Goal: Information Seeking & Learning: Compare options

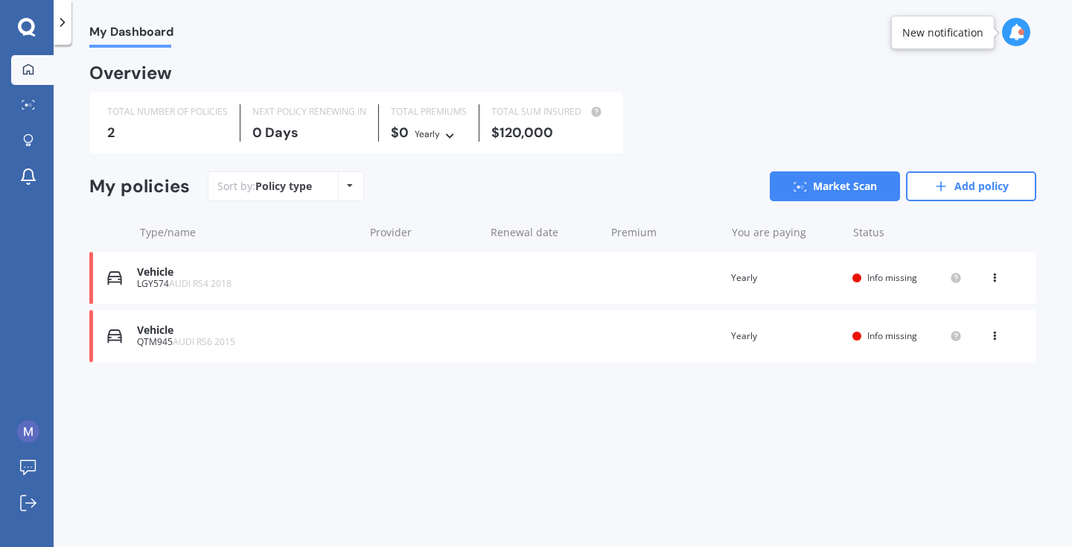
click at [427, 258] on div "Vehicle LGY574 AUDI RS4 2018 Renewal date Premium You are paying Yearly Status …" at bounding box center [562, 278] width 947 height 52
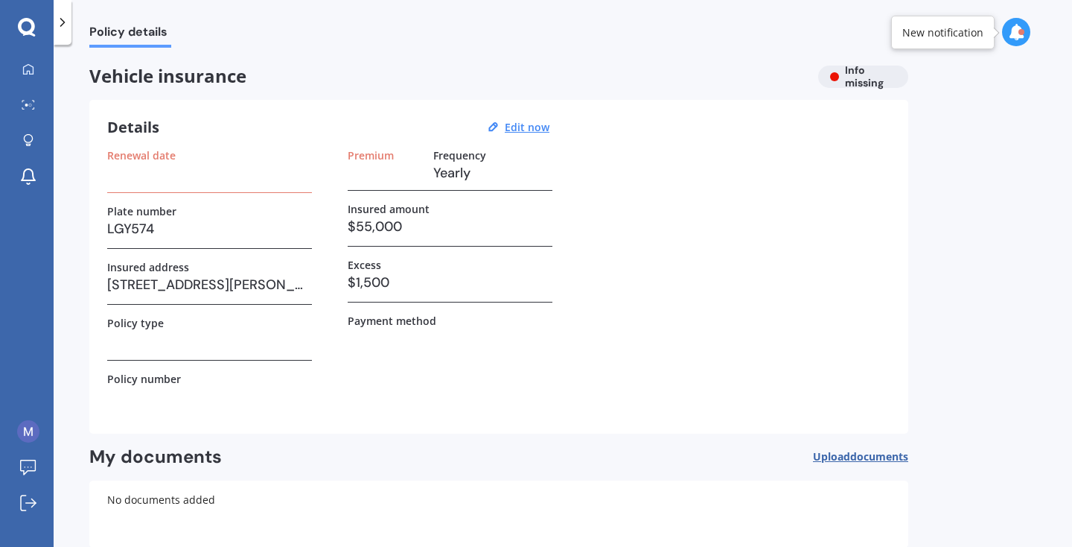
click at [401, 223] on h3 "$55,000" at bounding box center [450, 226] width 205 height 22
click at [409, 211] on label "Insured amount" at bounding box center [389, 209] width 82 height 13
click at [398, 229] on h3 "$55,000" at bounding box center [450, 226] width 205 height 22
click at [516, 127] on u "Edit now" at bounding box center [527, 127] width 45 height 14
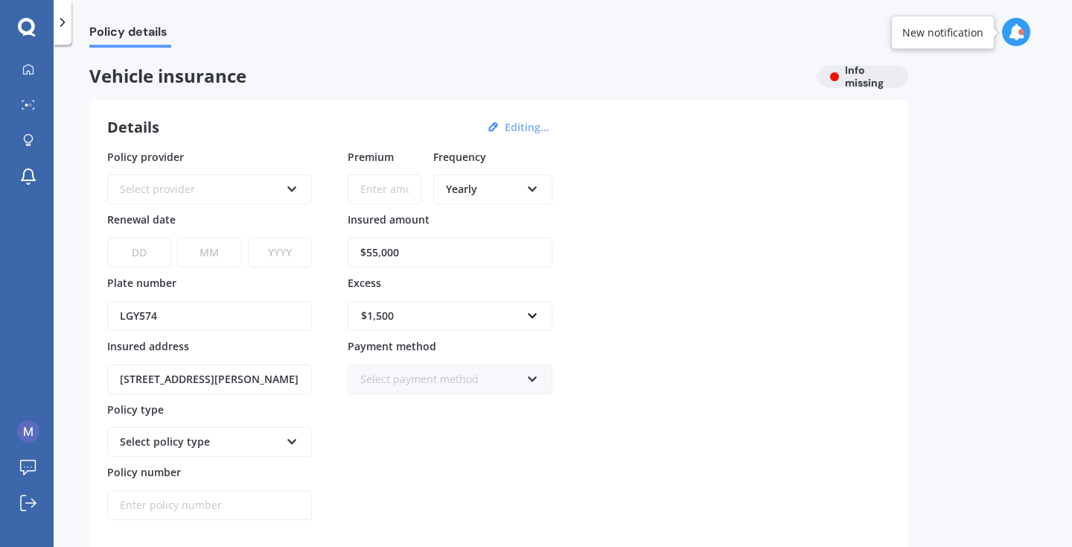
click at [287, 197] on div "Select provider AA AMI AMP ANZ ASB Aioi Nissay Dowa Ando Assurant Autosure BNZ …" at bounding box center [209, 189] width 205 height 30
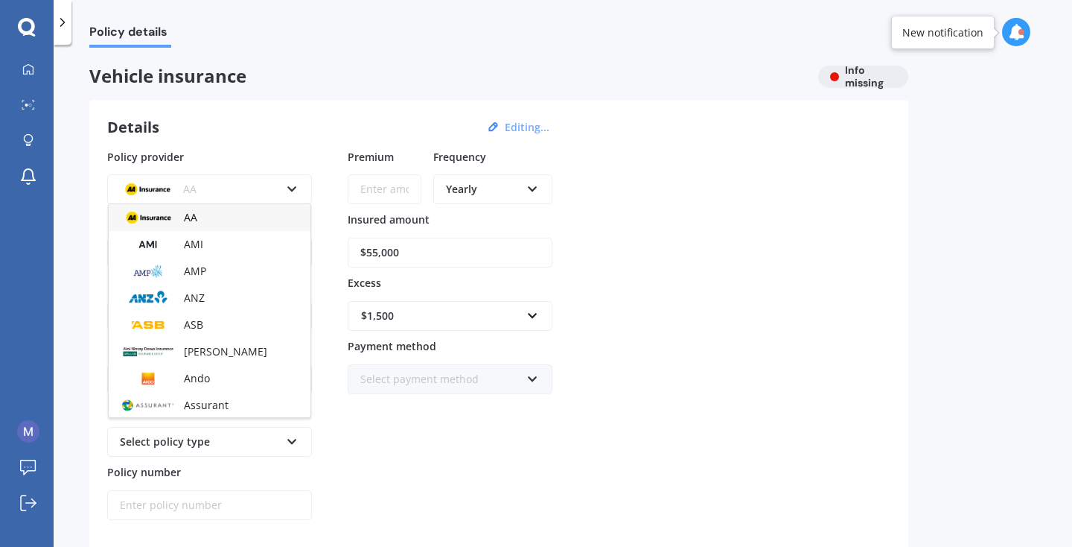
click at [316, 154] on div "Policy provider AA AA AMI AMP ANZ ASB Aioi Nissay Dowa Ando Assurant Autosure B…" at bounding box center [498, 335] width 783 height 372
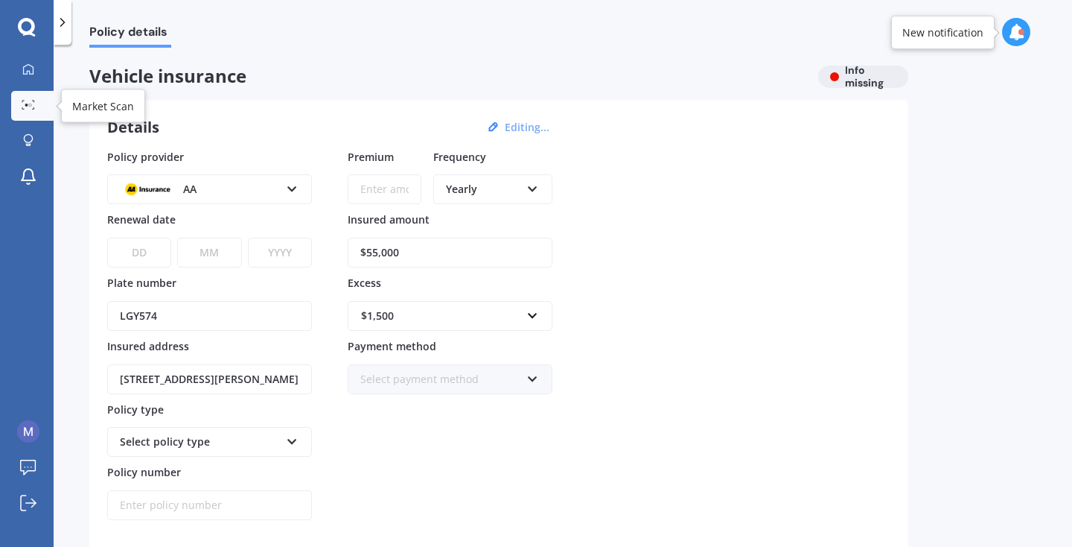
click at [38, 100] on div at bounding box center [28, 105] width 22 height 11
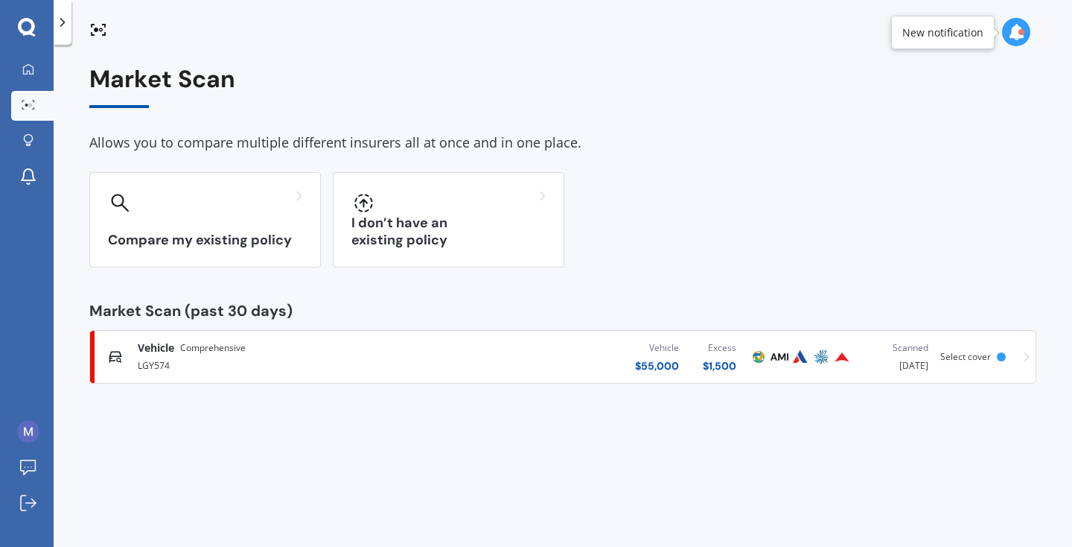
click at [500, 364] on div "Vehicle $ 55,000 Excess $ 1,500" at bounding box center [588, 356] width 320 height 45
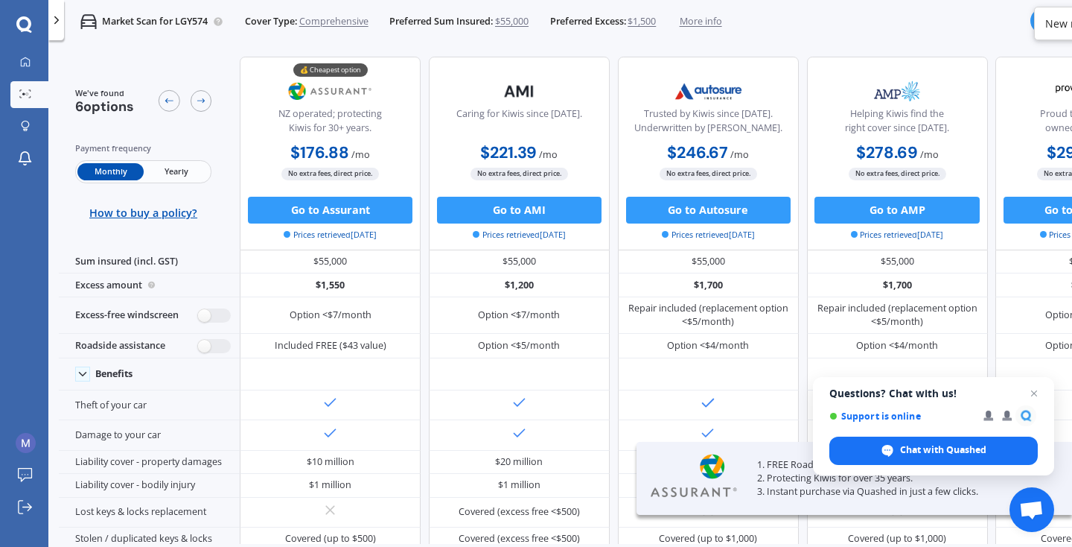
click at [703, 25] on span "More info" at bounding box center [701, 21] width 42 height 13
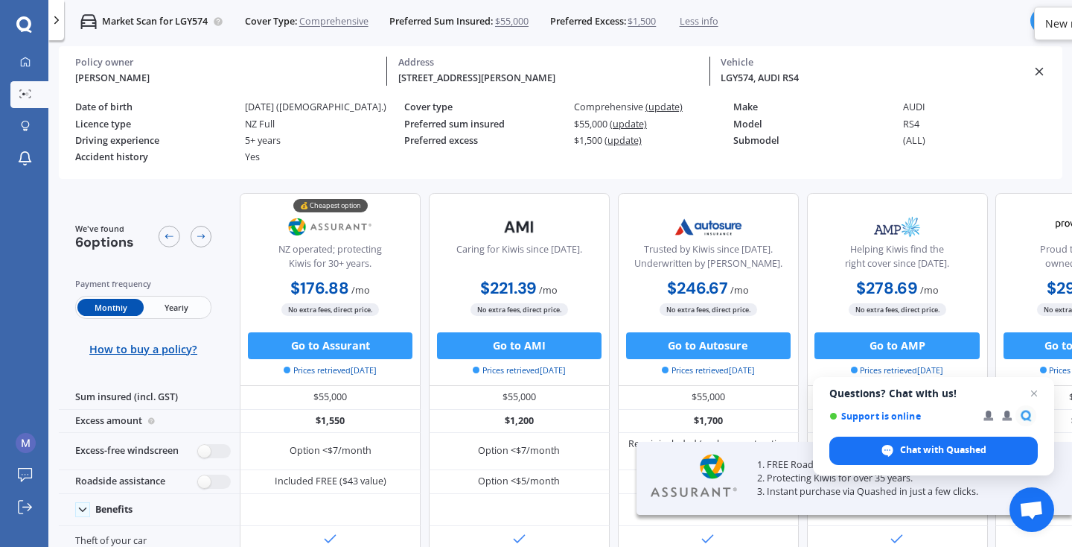
click at [493, 21] on span "Preferred Sum Insured:" at bounding box center [440, 21] width 103 height 13
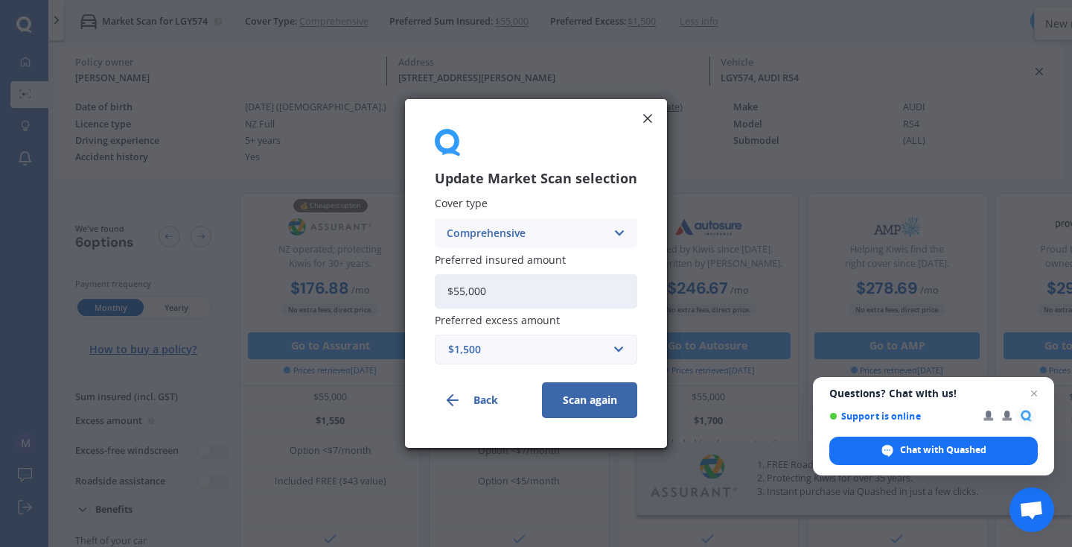
click at [512, 25] on div "Update Market Scan selection Cover type Comprehensive Comprehensive Third Party…" at bounding box center [536, 273] width 1072 height 547
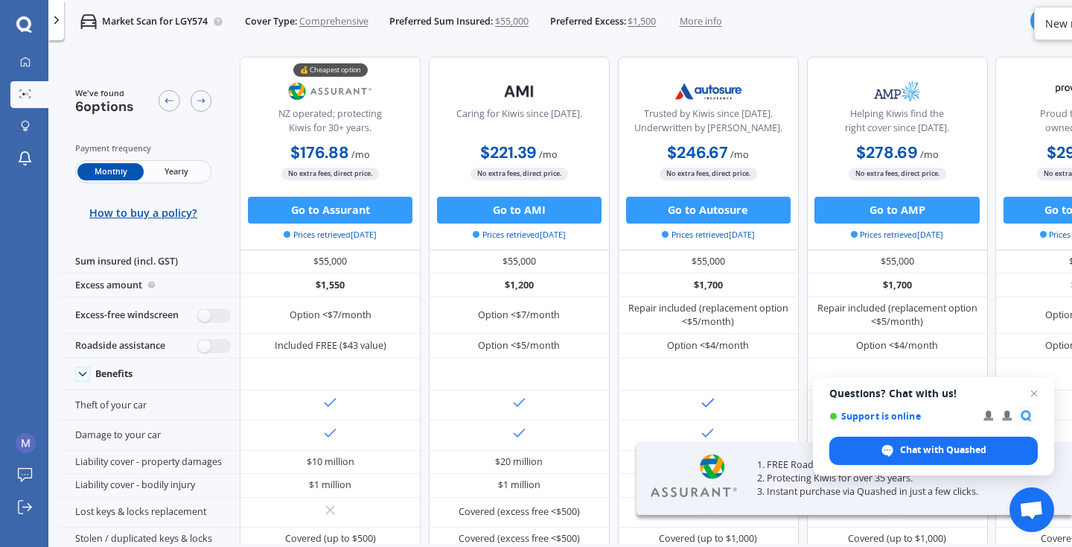
click at [517, 21] on span "$55,000" at bounding box center [512, 21] width 34 height 13
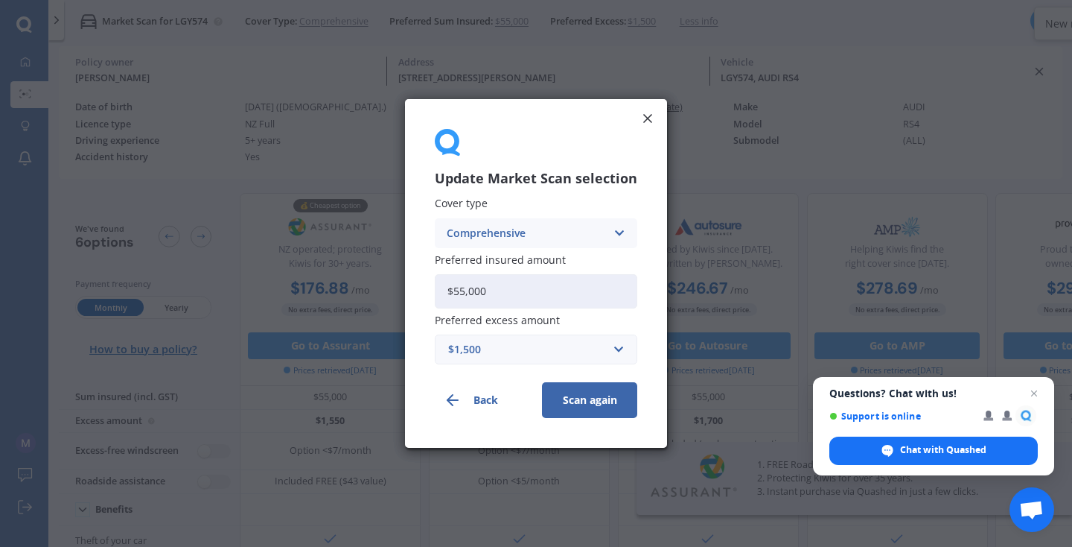
click at [551, 283] on input "$55,000" at bounding box center [536, 291] width 203 height 34
type input "$5"
type input "$70,000"
click at [603, 407] on button "Scan again" at bounding box center [589, 400] width 95 height 36
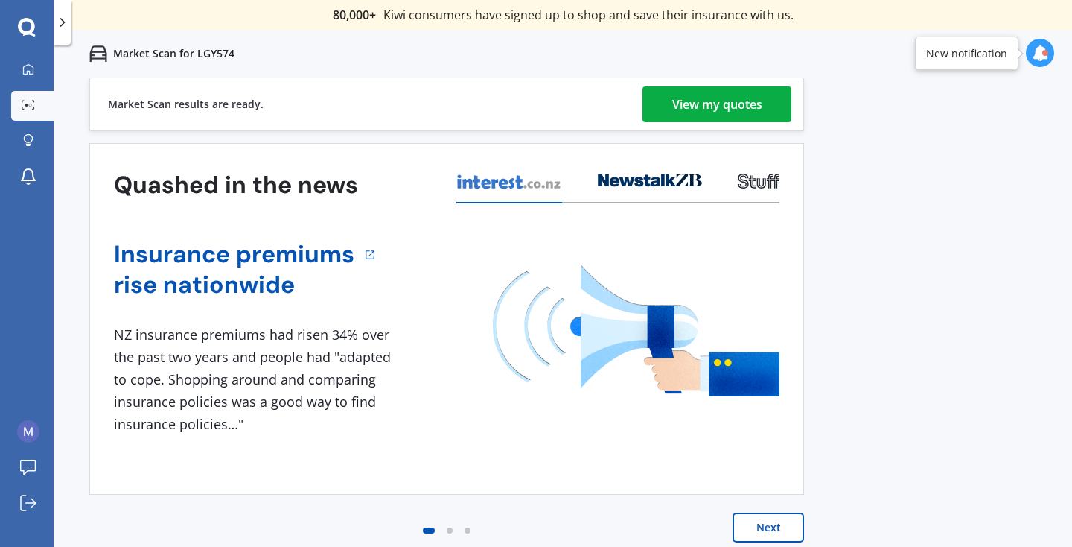
click at [677, 114] on div "View my quotes" at bounding box center [717, 104] width 90 height 36
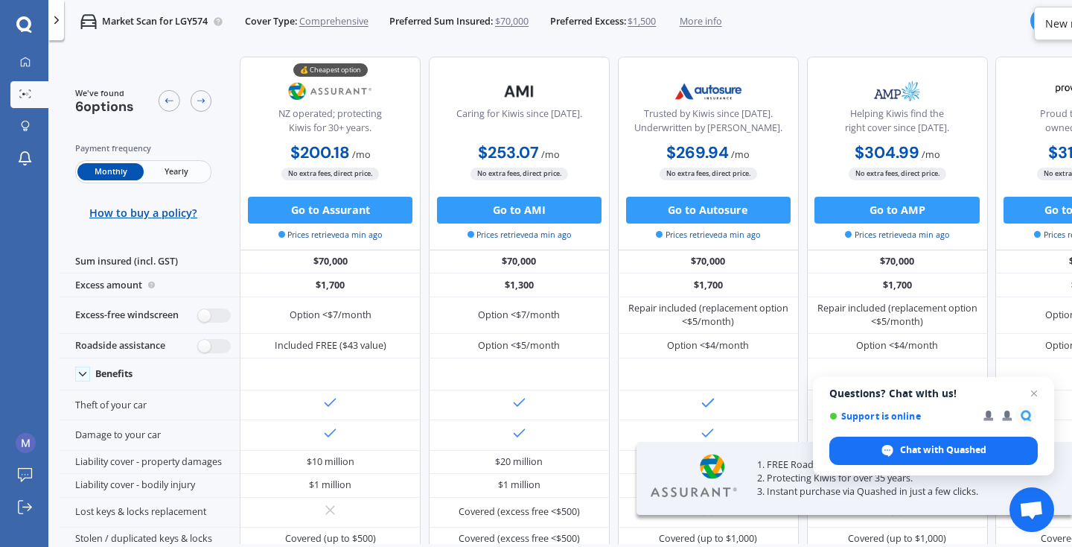
click at [177, 171] on span "Yearly" at bounding box center [177, 171] width 66 height 17
click at [124, 173] on span "Monthly" at bounding box center [110, 171] width 66 height 17
click at [170, 169] on span "Yearly" at bounding box center [177, 171] width 66 height 17
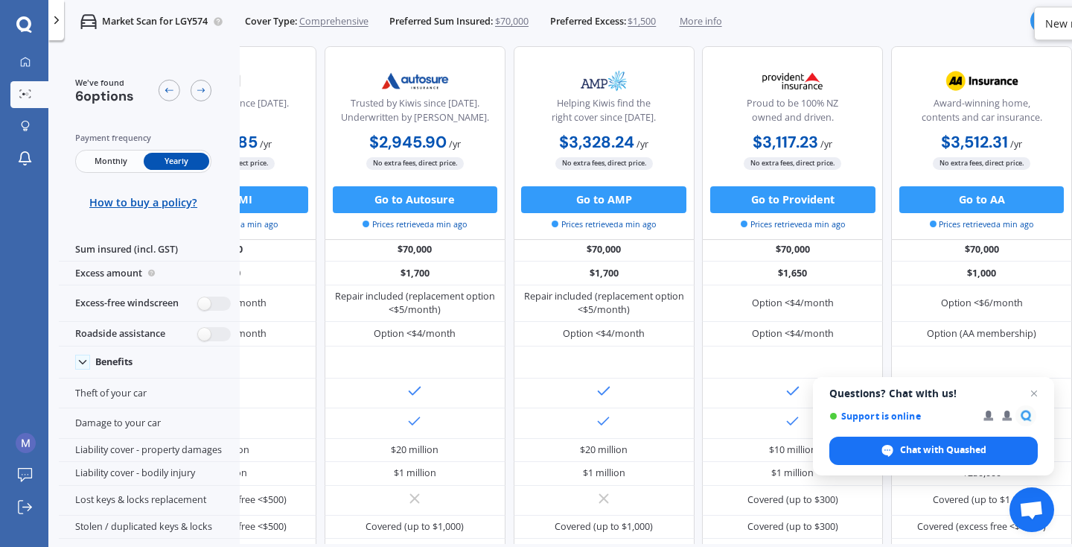
scroll to position [13, 333]
click at [1036, 392] on span "Close chat" at bounding box center [1034, 393] width 19 height 19
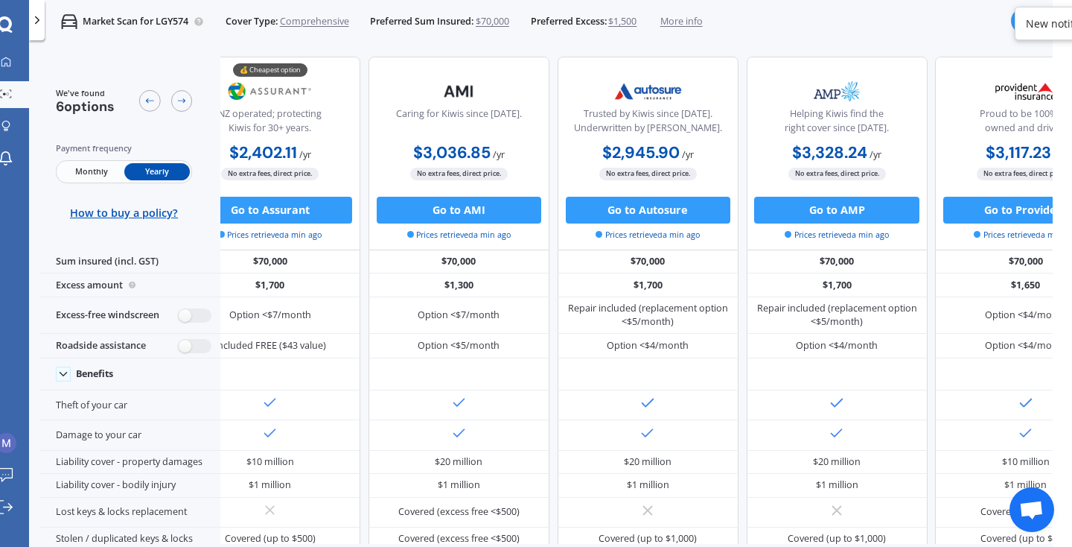
scroll to position [0, 46]
click at [168, 22] on p "Market Scan for LGY574" at bounding box center [136, 21] width 106 height 13
click at [33, 23] on icon at bounding box center [37, 19] width 13 height 13
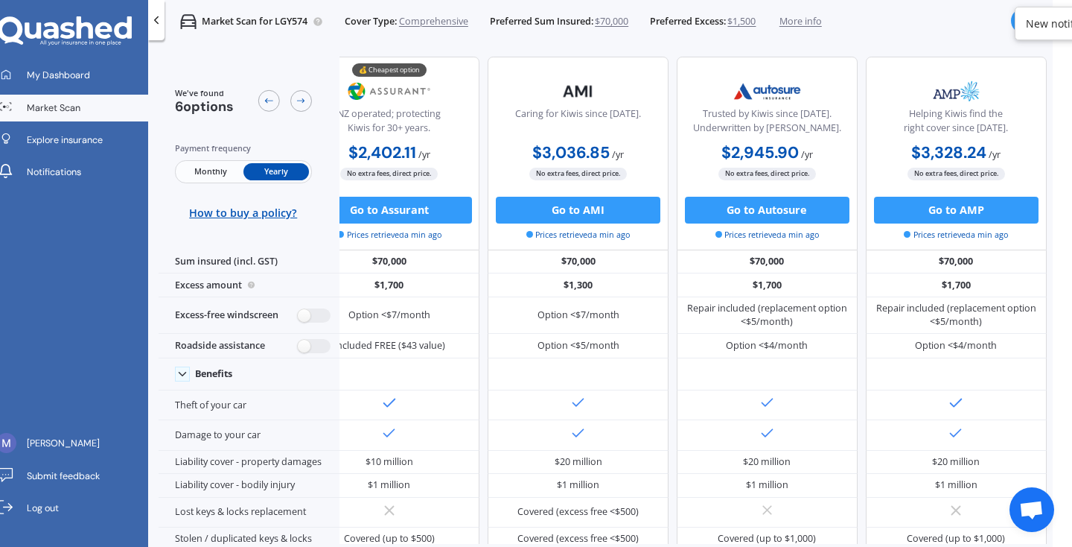
click at [69, 109] on span "Market Scan" at bounding box center [54, 107] width 54 height 13
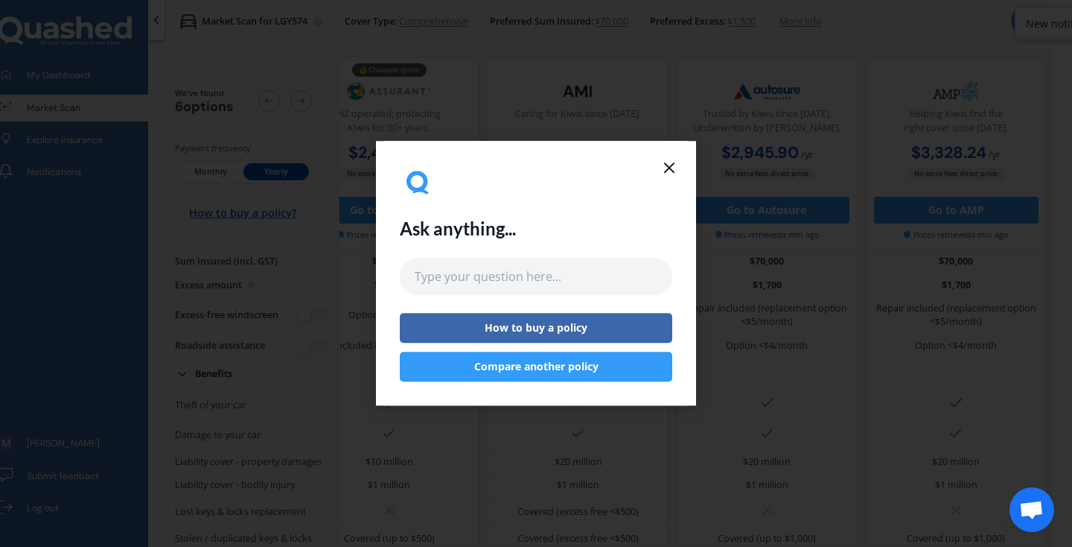
click at [673, 173] on icon at bounding box center [669, 168] width 18 height 18
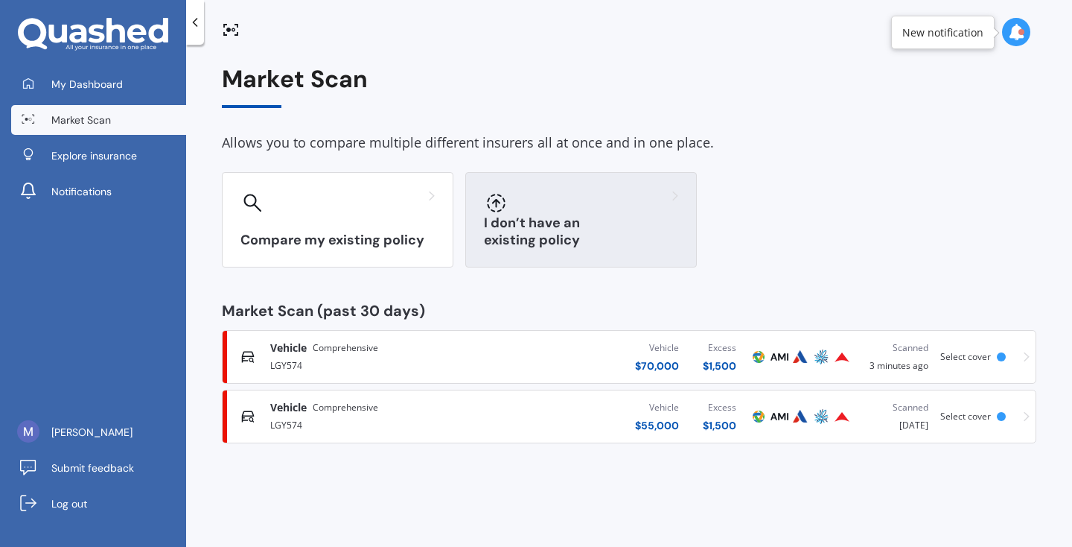
click at [541, 228] on div "I don’t have an existing policy" at bounding box center [581, 219] width 232 height 95
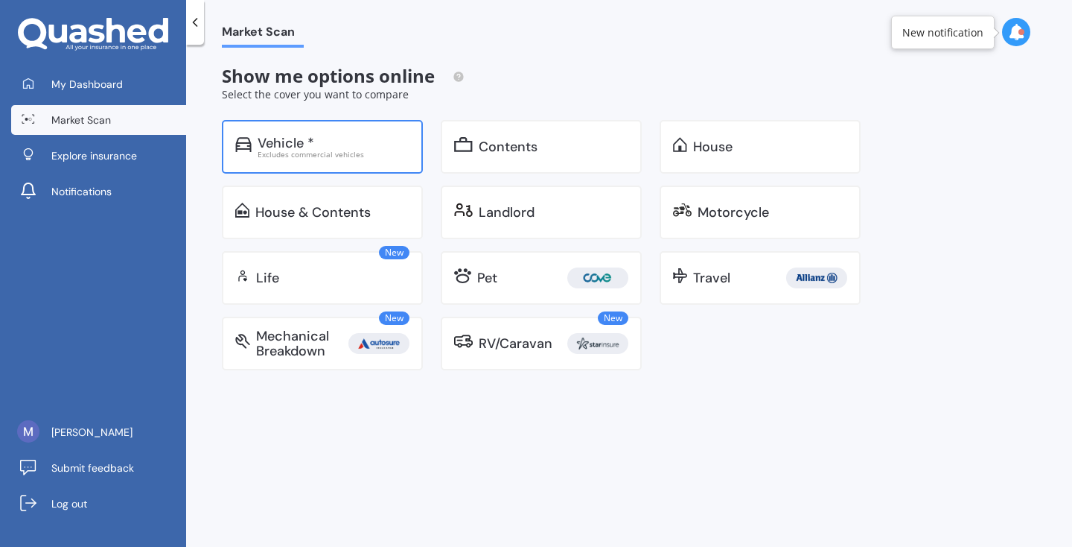
click at [396, 154] on div "Excludes commercial vehicles" at bounding box center [334, 153] width 152 height 7
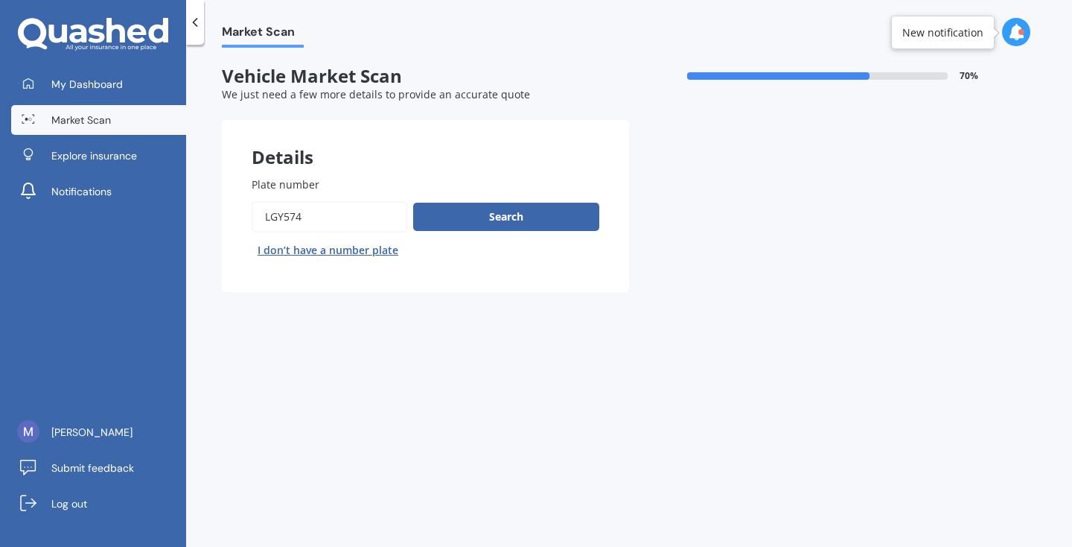
click at [369, 208] on input "Plate number" at bounding box center [330, 216] width 156 height 31
type input "Lnt373"
click at [468, 218] on button "Search" at bounding box center [506, 217] width 186 height 28
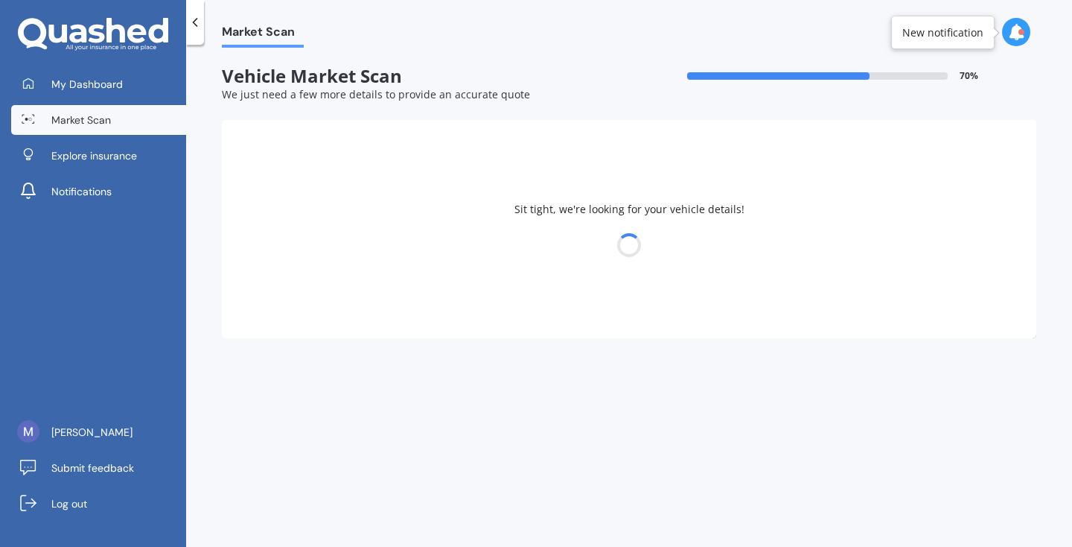
select select "AUDI"
select select "RS4"
select select "08"
select select "12"
select select "2002"
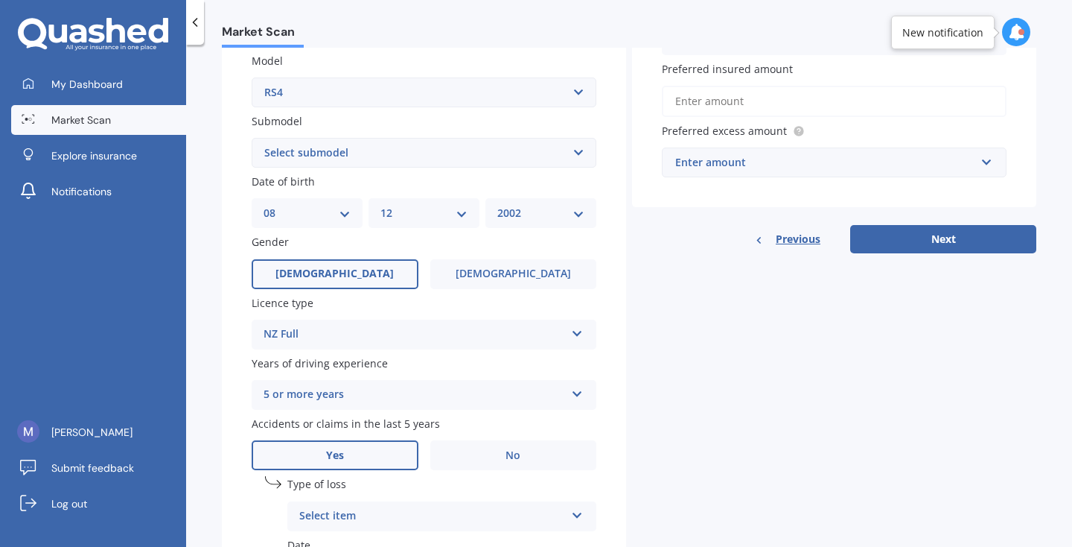
scroll to position [327, 0]
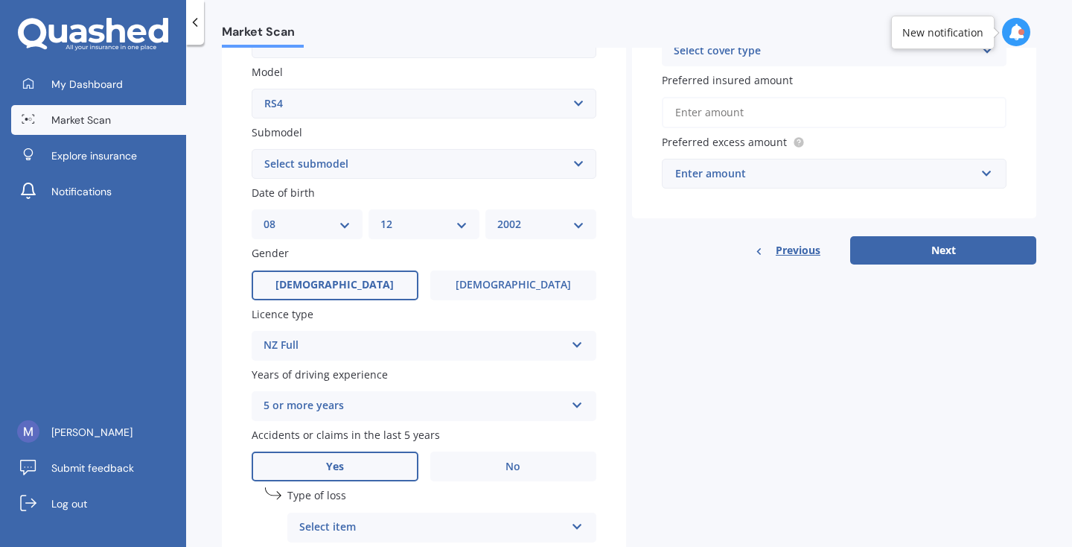
select select "14"
select select "04"
select select "1968"
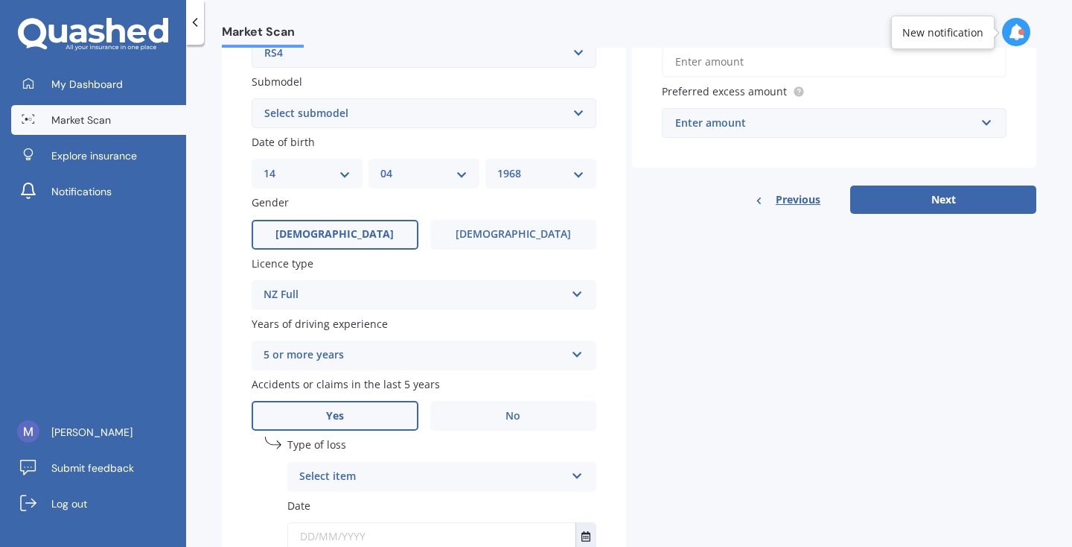
scroll to position [382, 0]
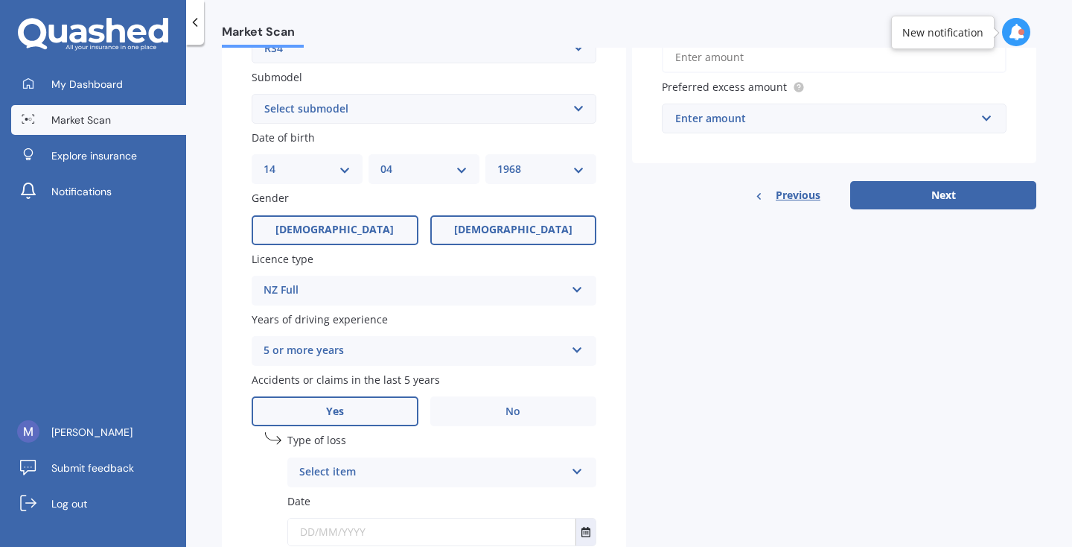
click at [503, 233] on label "Female" at bounding box center [513, 230] width 167 height 30
click at [0, 0] on input "Female" at bounding box center [0, 0] width 0 height 0
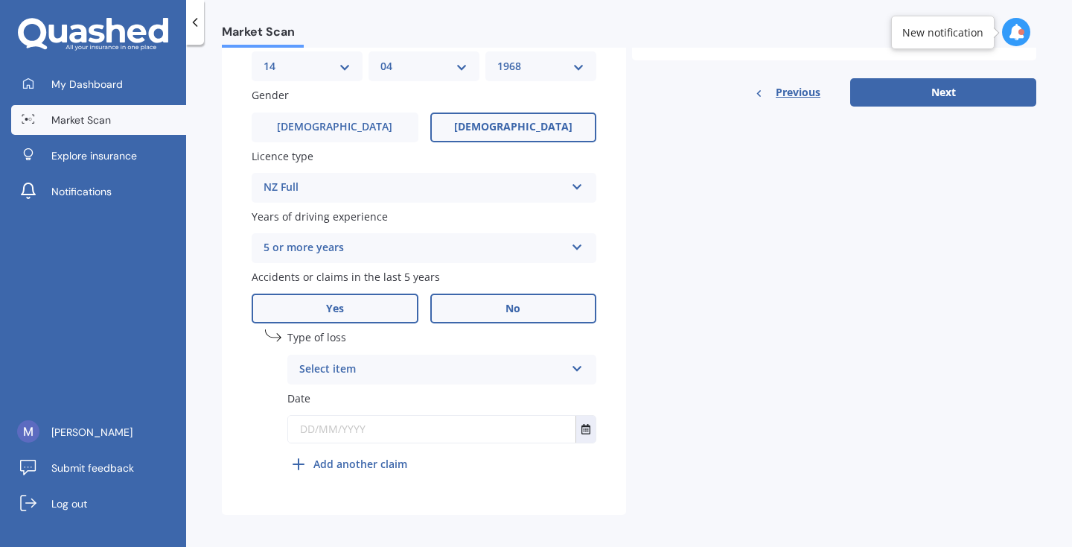
click at [481, 296] on label "No" at bounding box center [513, 308] width 167 height 30
click at [0, 0] on input "No" at bounding box center [0, 0] width 0 height 0
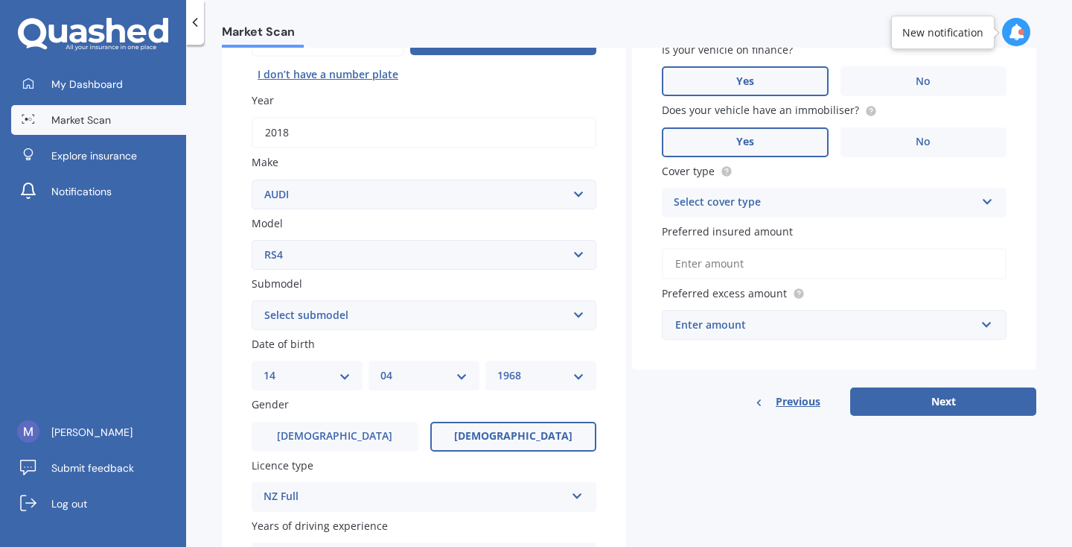
scroll to position [184, 0]
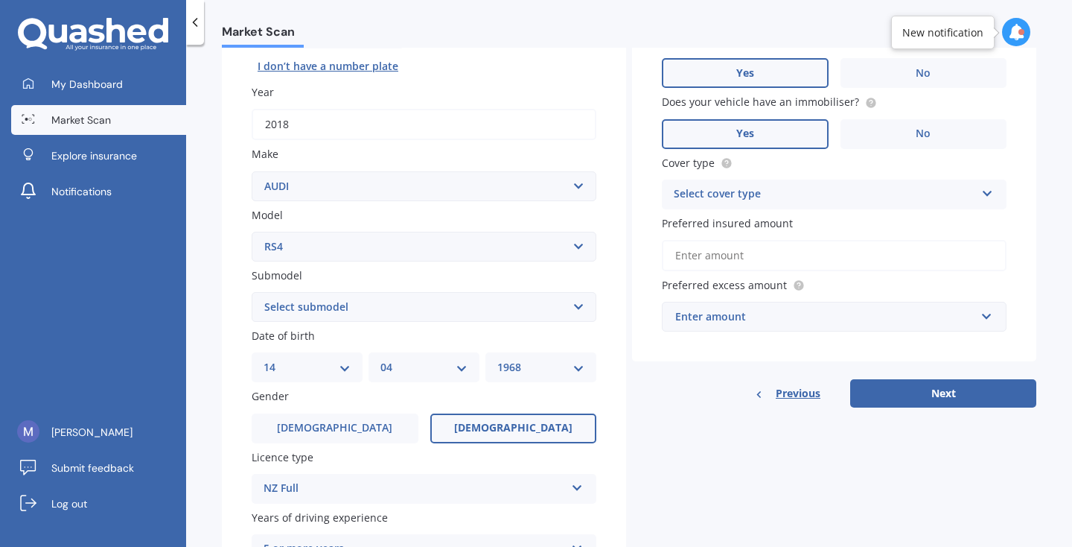
click at [724, 185] on div "Select cover type" at bounding box center [825, 194] width 302 height 18
click at [724, 211] on div "Comprehensive" at bounding box center [834, 223] width 343 height 27
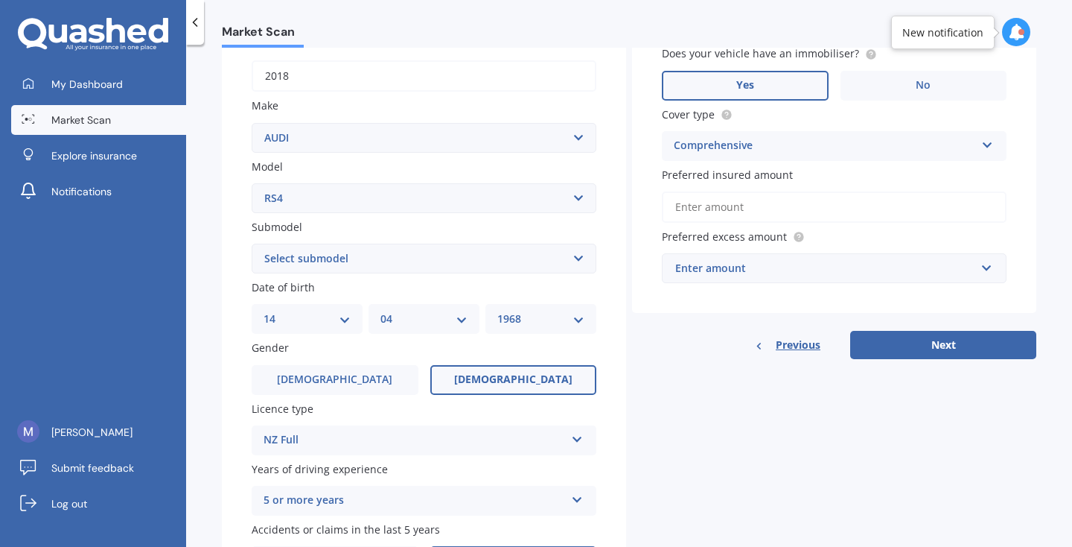
click at [704, 209] on input "Preferred insured amount" at bounding box center [834, 206] width 345 height 31
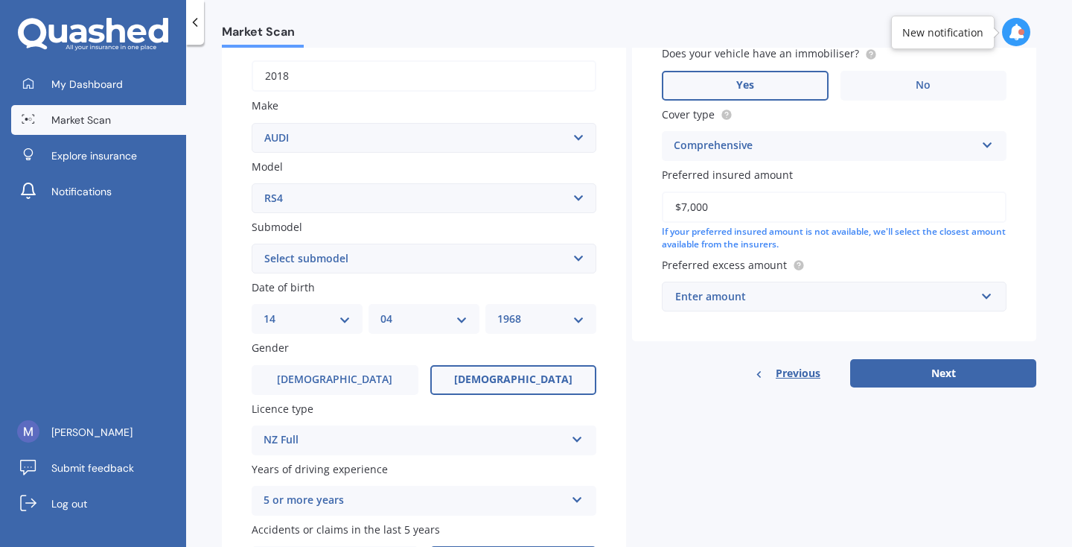
type input "$70,000"
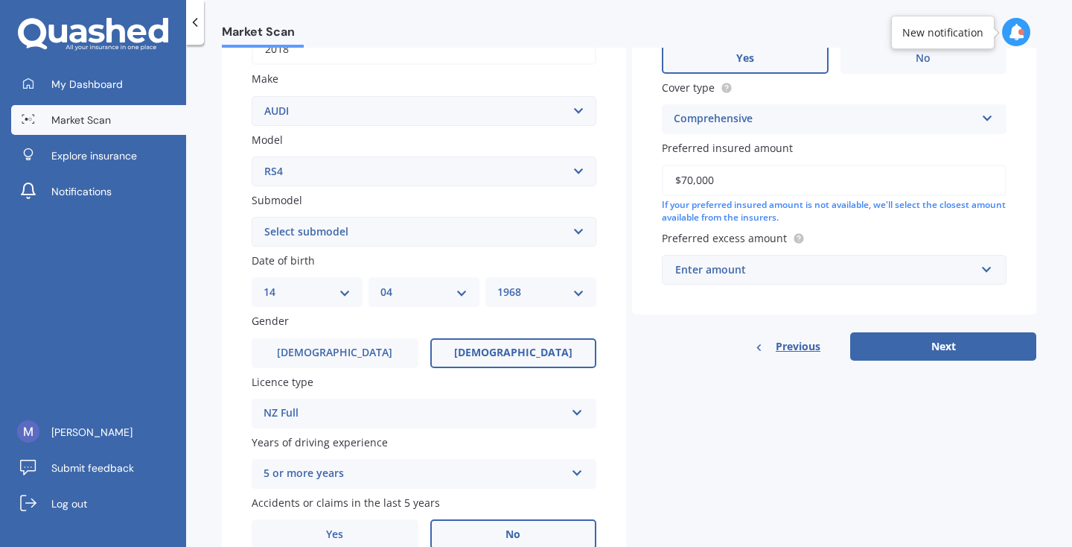
click at [721, 266] on div "Enter amount" at bounding box center [825, 269] width 300 height 16
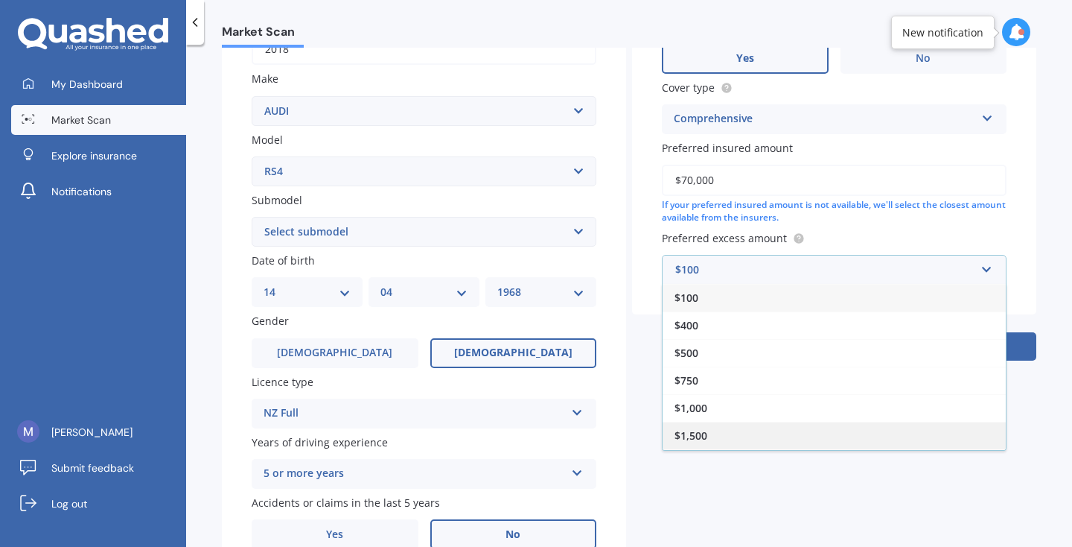
click at [713, 429] on div "$1,500" at bounding box center [834, 435] width 343 height 28
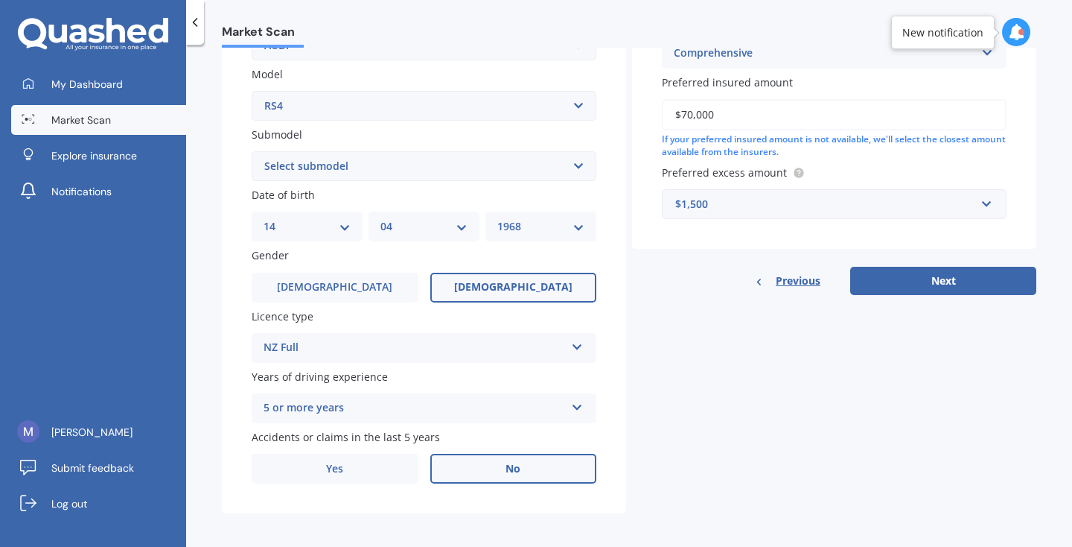
scroll to position [0, 0]
click at [874, 284] on button "Next" at bounding box center [943, 281] width 186 height 28
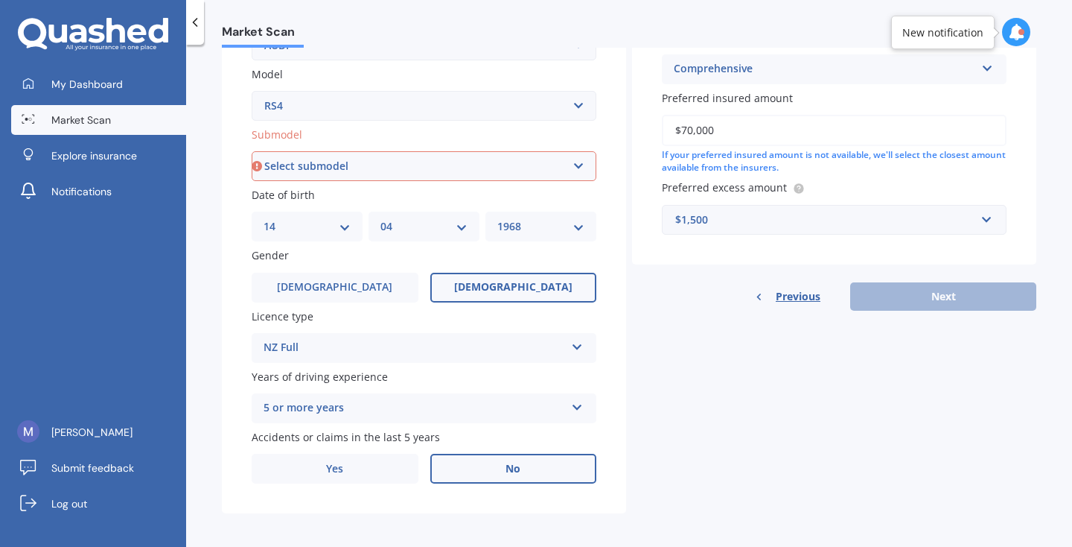
select select "(ALL)"
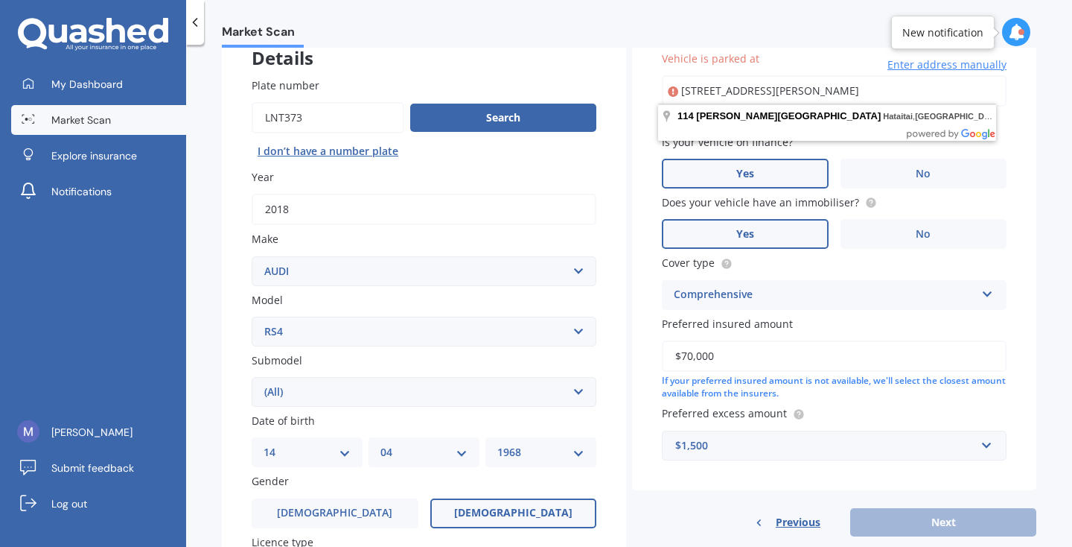
scroll to position [93, 0]
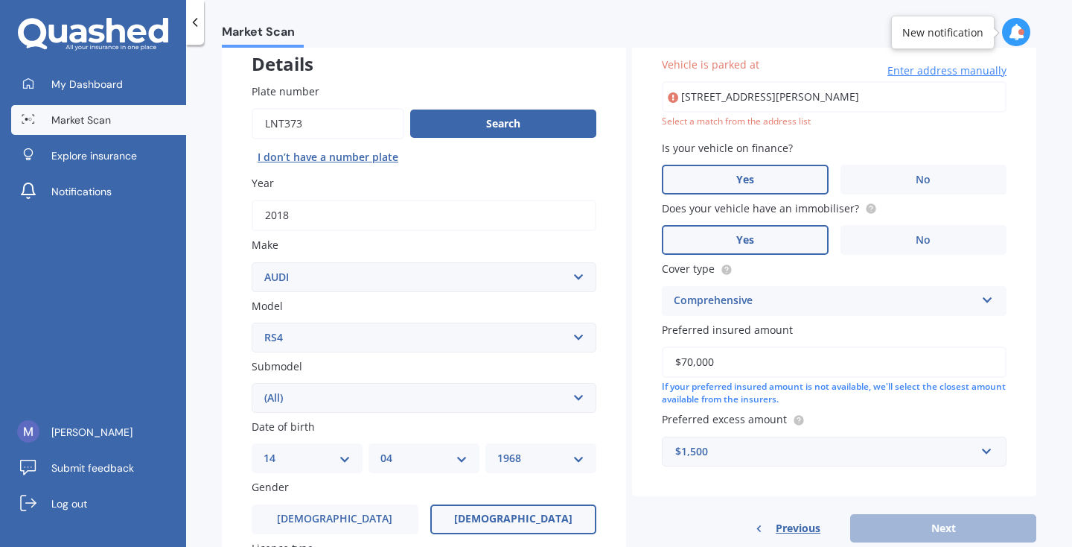
type input "114 Hamilton Road, Hataitai, Wellington 6021"
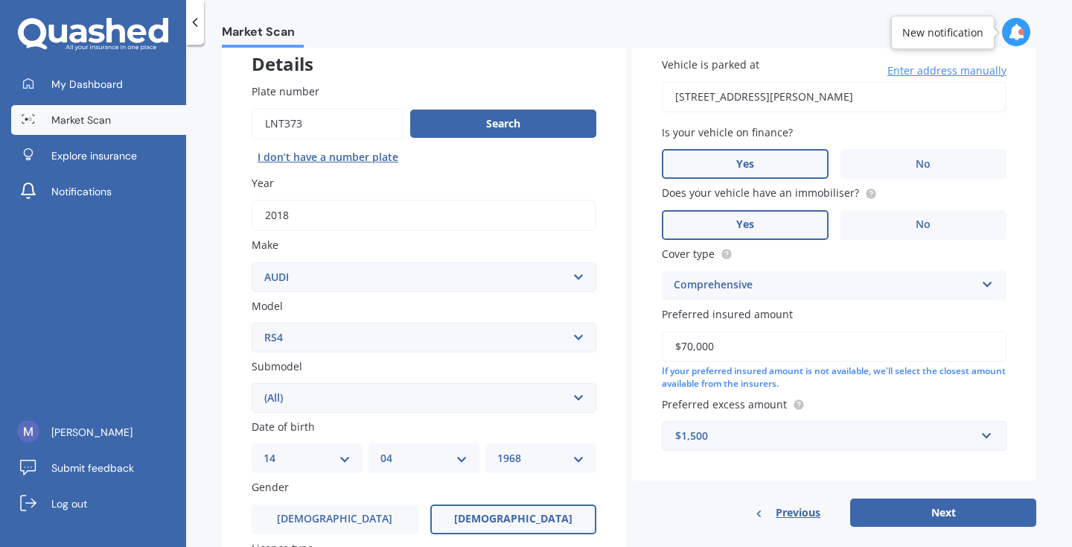
scroll to position [146, 0]
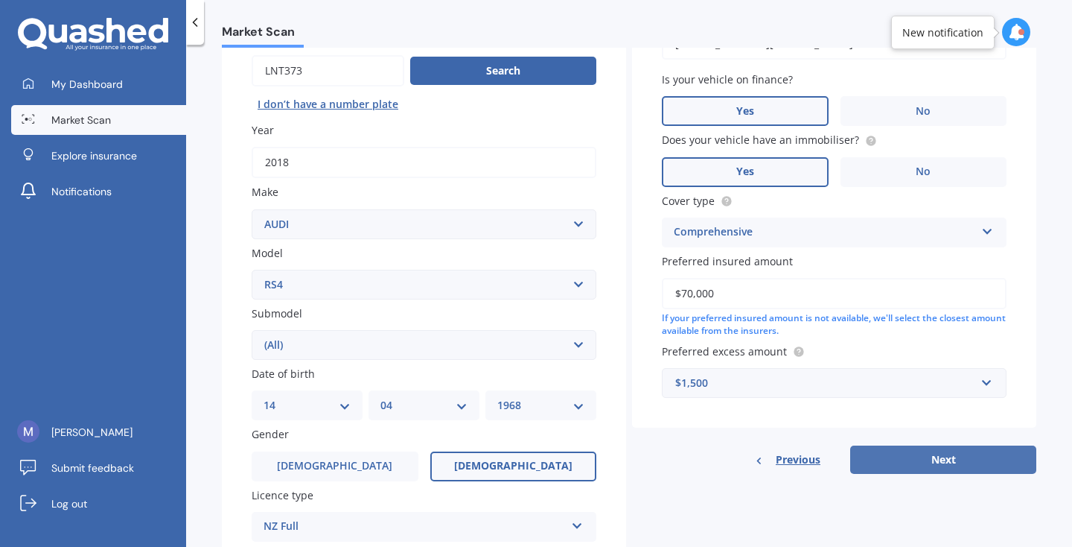
click at [908, 449] on button "Next" at bounding box center [943, 459] width 186 height 28
select select "14"
select select "04"
select select "1968"
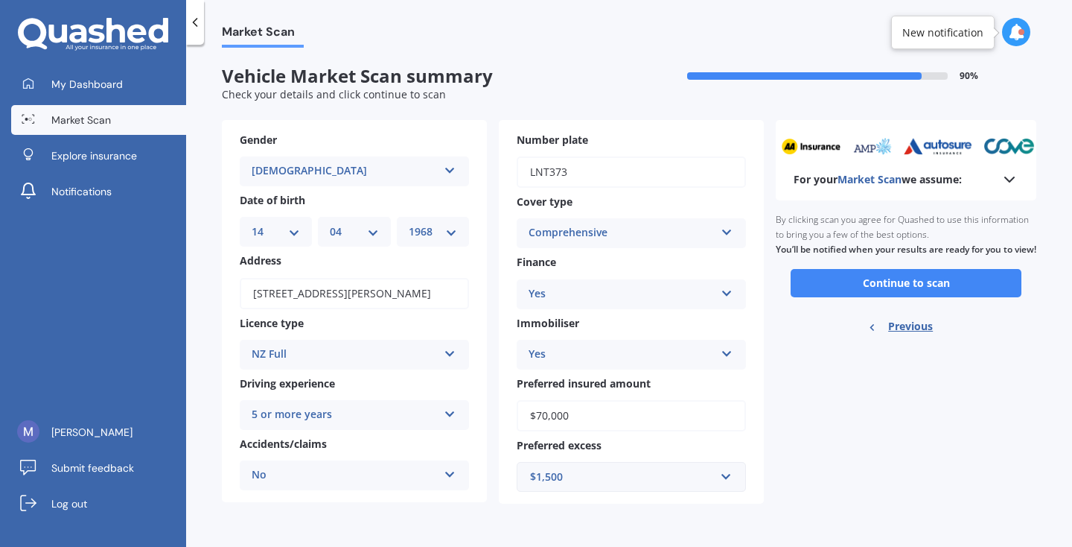
scroll to position [0, 0]
click at [841, 293] on button "Continue to scan" at bounding box center [906, 283] width 231 height 28
